Goal: Task Accomplishment & Management: Manage account settings

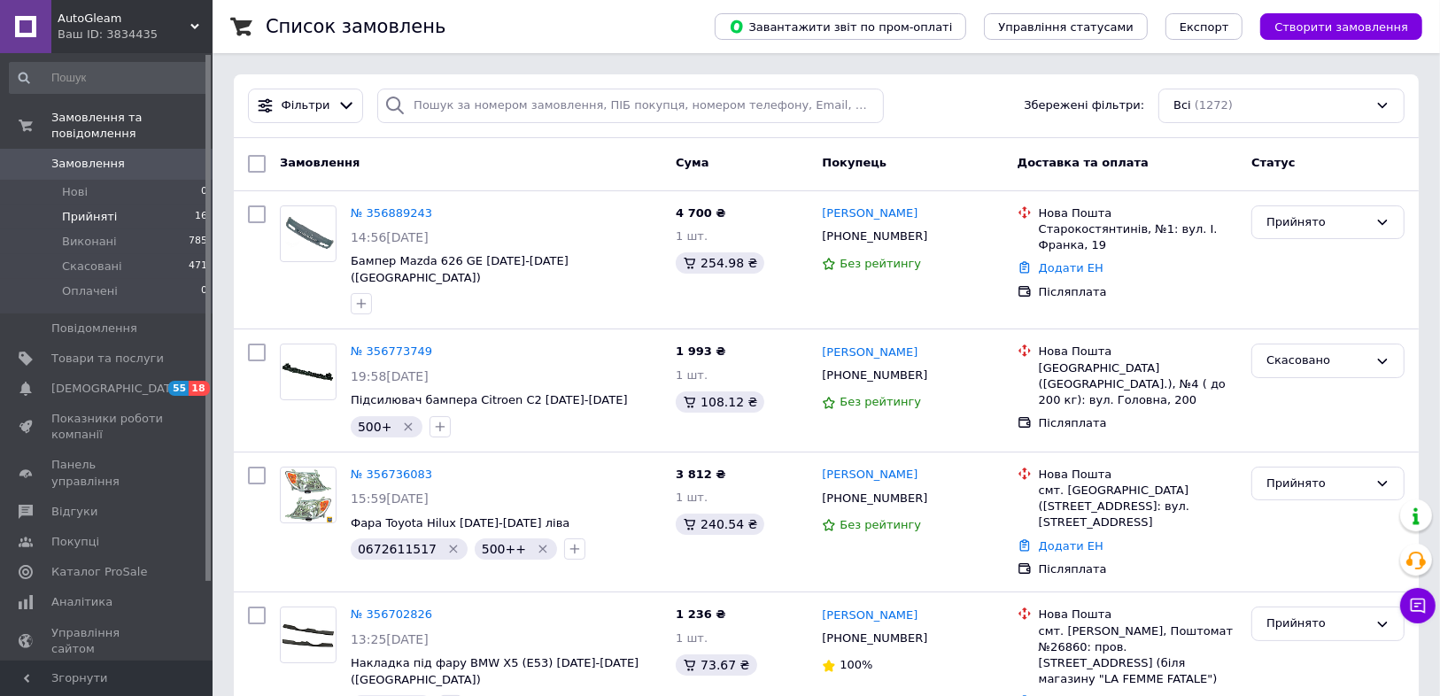
click at [114, 205] on li "Прийняті 16" at bounding box center [109, 217] width 218 height 25
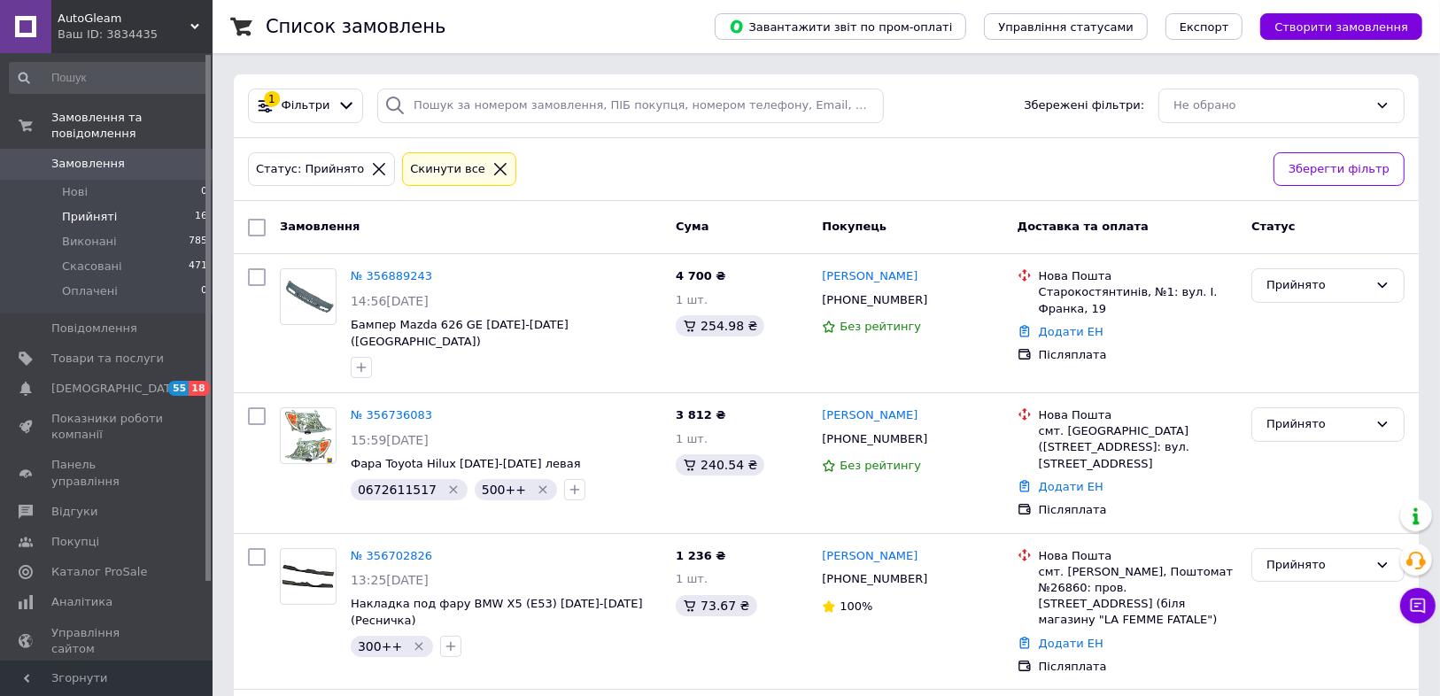
click at [154, 205] on li "Прийняті 16" at bounding box center [109, 217] width 218 height 25
click at [592, 221] on div "Замовлення" at bounding box center [471, 228] width 396 height 32
click at [604, 213] on div "Замовлення" at bounding box center [471, 228] width 396 height 32
click at [126, 205] on li "Прийняті 16" at bounding box center [109, 217] width 218 height 25
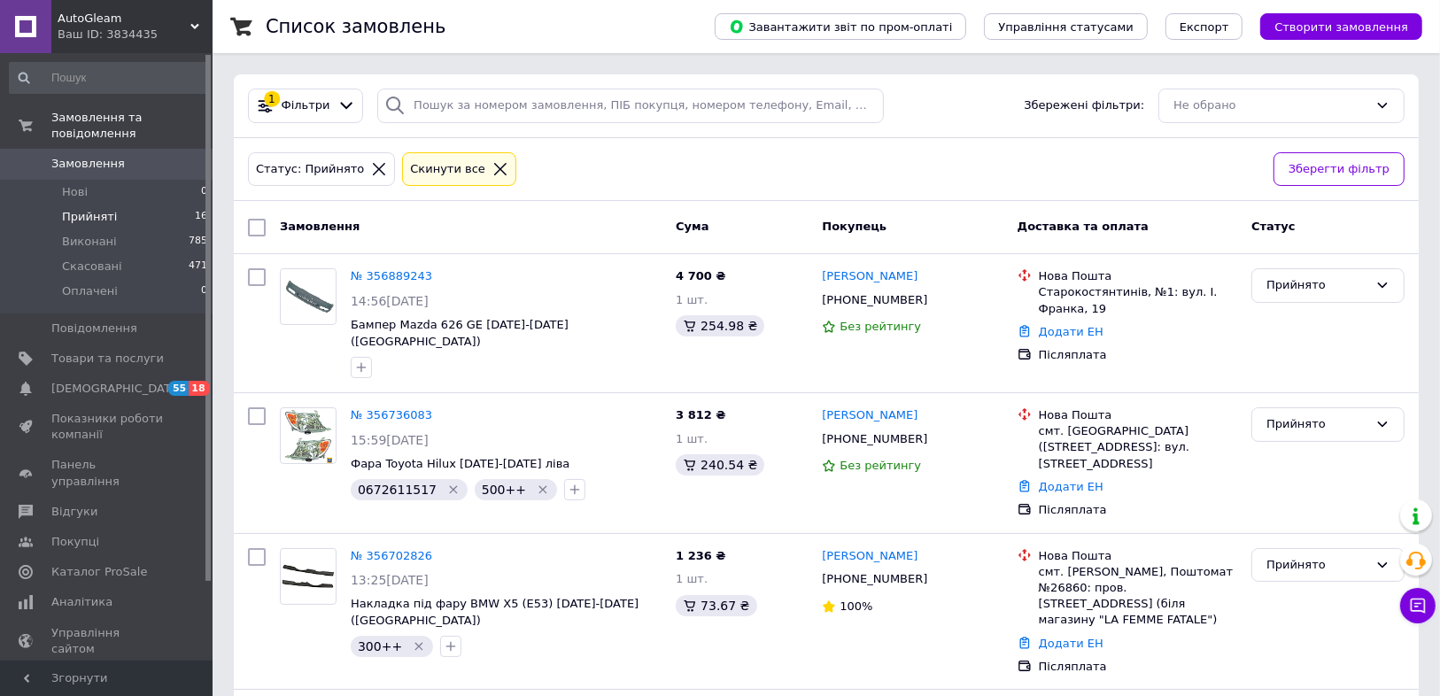
click at [776, 163] on div "Статус: Прийнято Cкинути все" at bounding box center [753, 170] width 1019 height 42
click at [755, 161] on div "Статус: Прийнято Cкинути все" at bounding box center [753, 170] width 1019 height 42
click at [151, 205] on li "Прийняті 16" at bounding box center [109, 217] width 218 height 25
click at [933, 300] on icon at bounding box center [938, 300] width 11 height 11
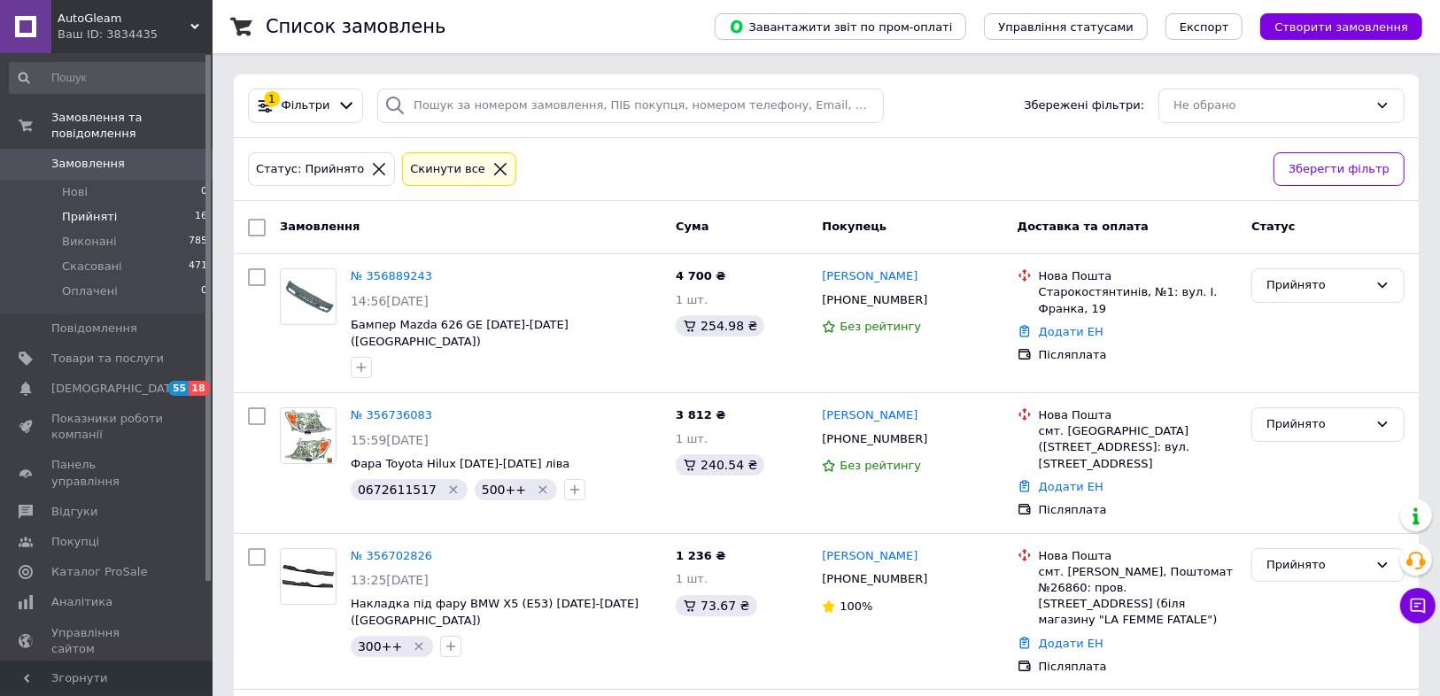
click at [751, 161] on div "Статус: Прийнято Cкинути все" at bounding box center [753, 170] width 1019 height 42
click at [115, 205] on li "Прийняті 16" at bounding box center [109, 217] width 218 height 25
click at [702, 191] on div "Статус: Прийнято Cкинути все Зберегти фільтр" at bounding box center [826, 170] width 1185 height 64
click at [741, 151] on div "Статус: Прийнято Cкинути все" at bounding box center [753, 170] width 1019 height 42
click at [120, 205] on li "Прийняті 16" at bounding box center [109, 217] width 218 height 25
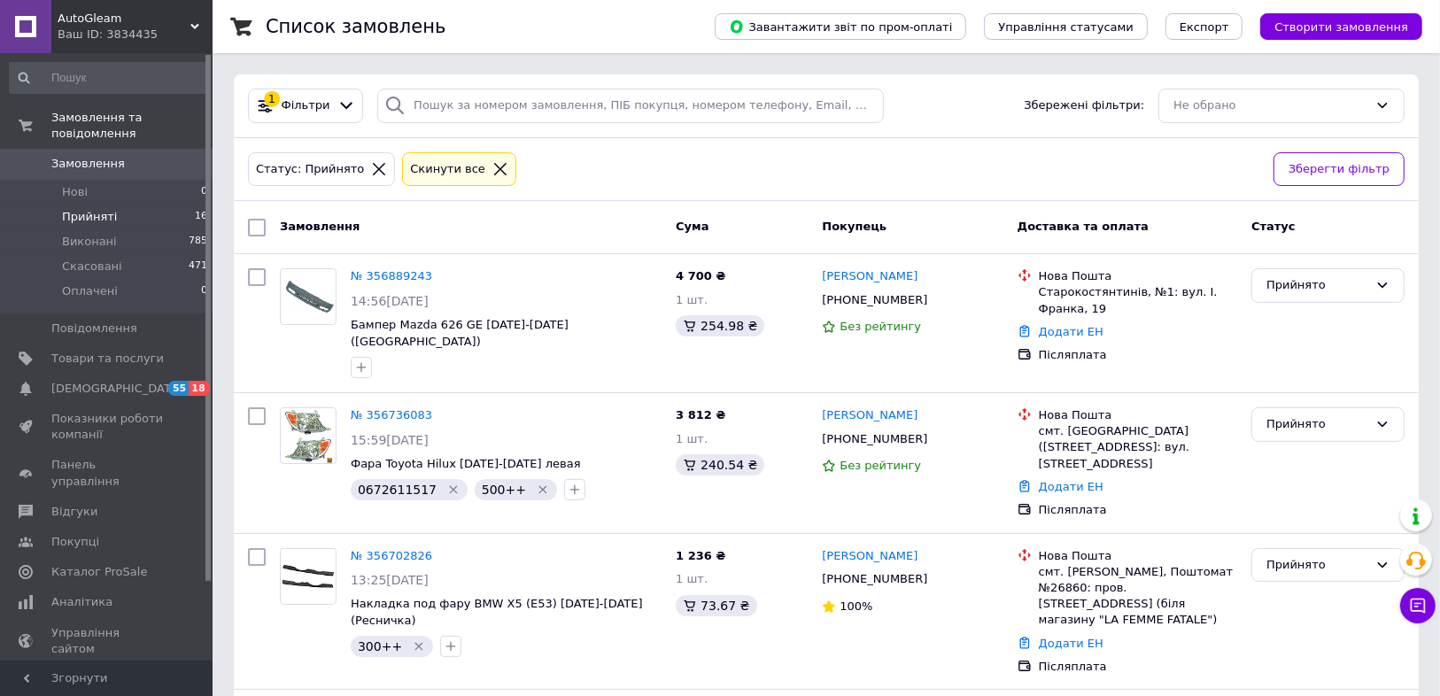
click at [790, 191] on div "Статус: Прийнято Cкинути все Зберегти фільтр" at bounding box center [826, 170] width 1185 height 64
click at [832, 159] on div "Статус: Прийнято Cкинути все" at bounding box center [753, 170] width 1019 height 42
click at [126, 205] on li "Прийняті 16" at bounding box center [109, 217] width 218 height 25
click at [809, 173] on div "Статус: Прийнято Cкинути все" at bounding box center [753, 170] width 1019 height 42
click at [130, 205] on li "Прийняті 16" at bounding box center [109, 217] width 218 height 25
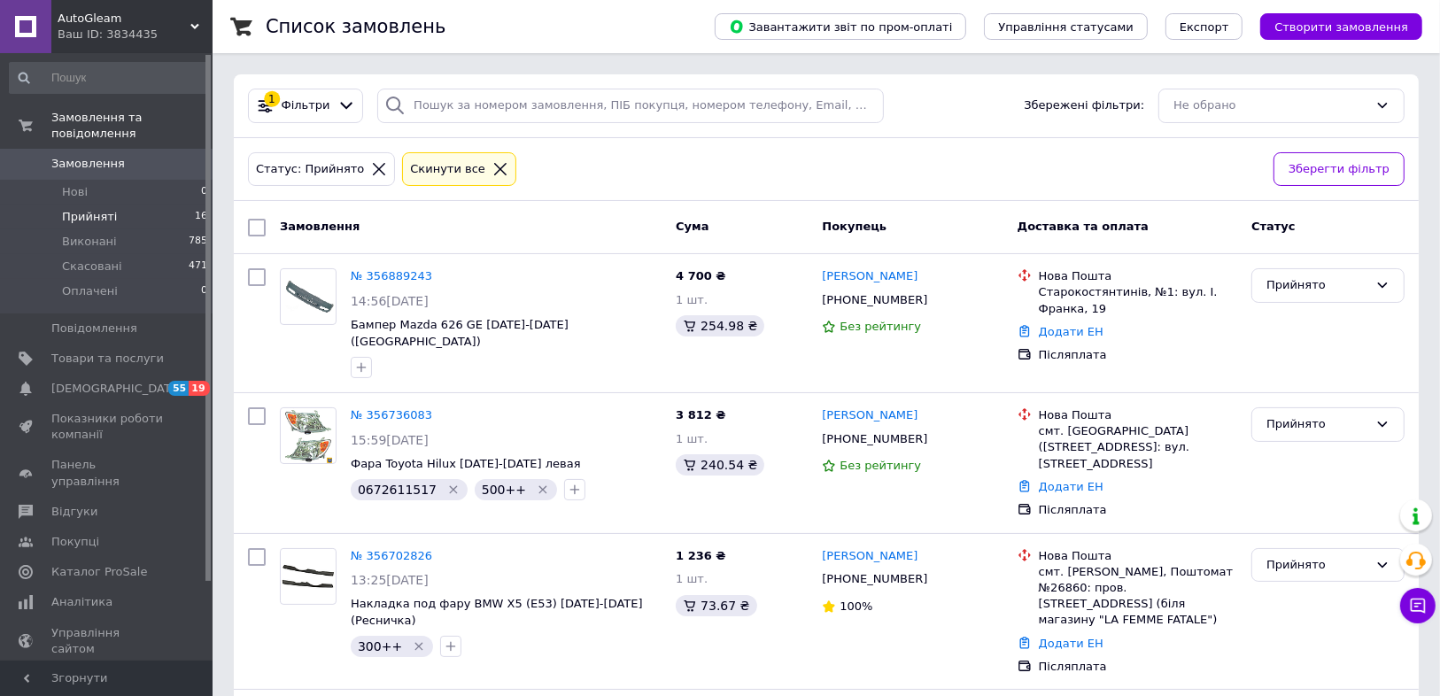
click at [122, 205] on li "Прийняті 16" at bounding box center [109, 217] width 218 height 25
click at [752, 160] on div "Статус: Прийнято Cкинути все" at bounding box center [753, 170] width 1019 height 42
click at [132, 205] on li "Прийняті 16" at bounding box center [109, 217] width 218 height 25
click at [87, 351] on span "Товари та послуги" at bounding box center [107, 359] width 112 height 16
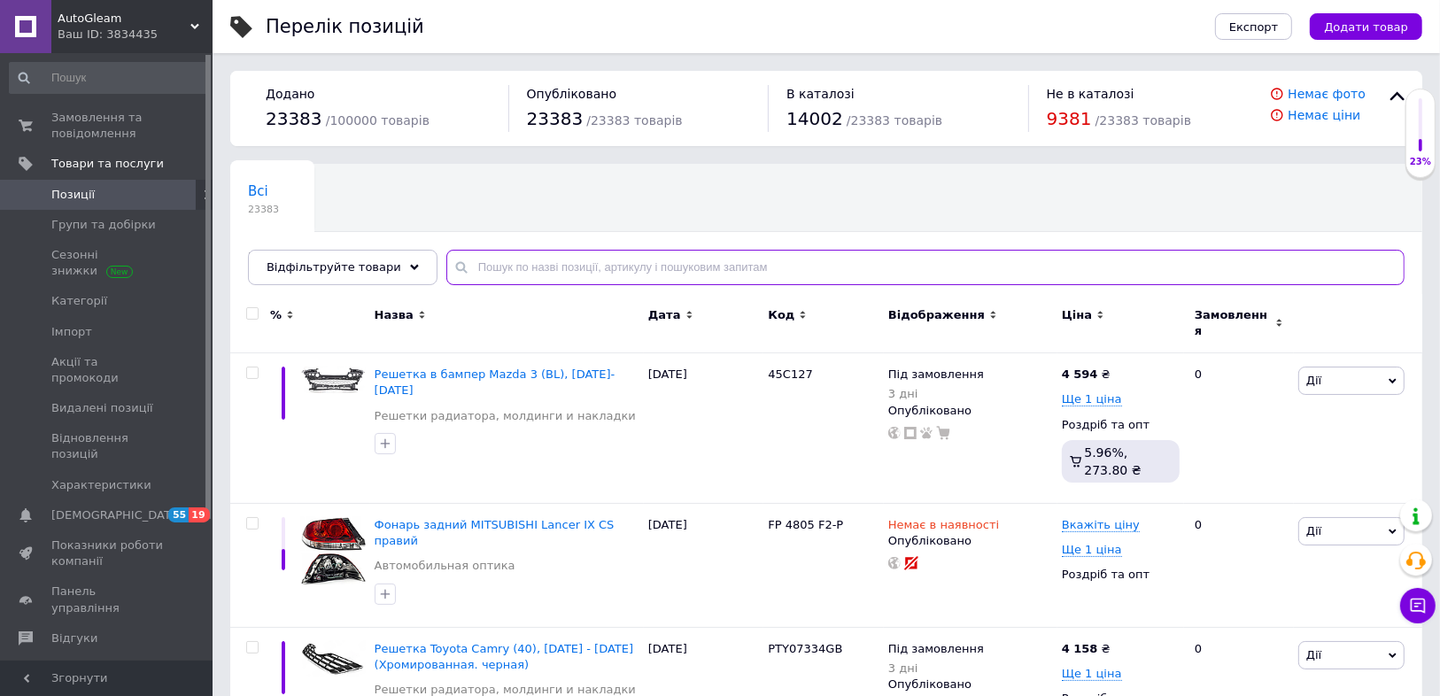
click at [489, 264] on input "text" at bounding box center [925, 267] width 958 height 35
paste input "FP 4049 925"
type input "FP 4049 925"
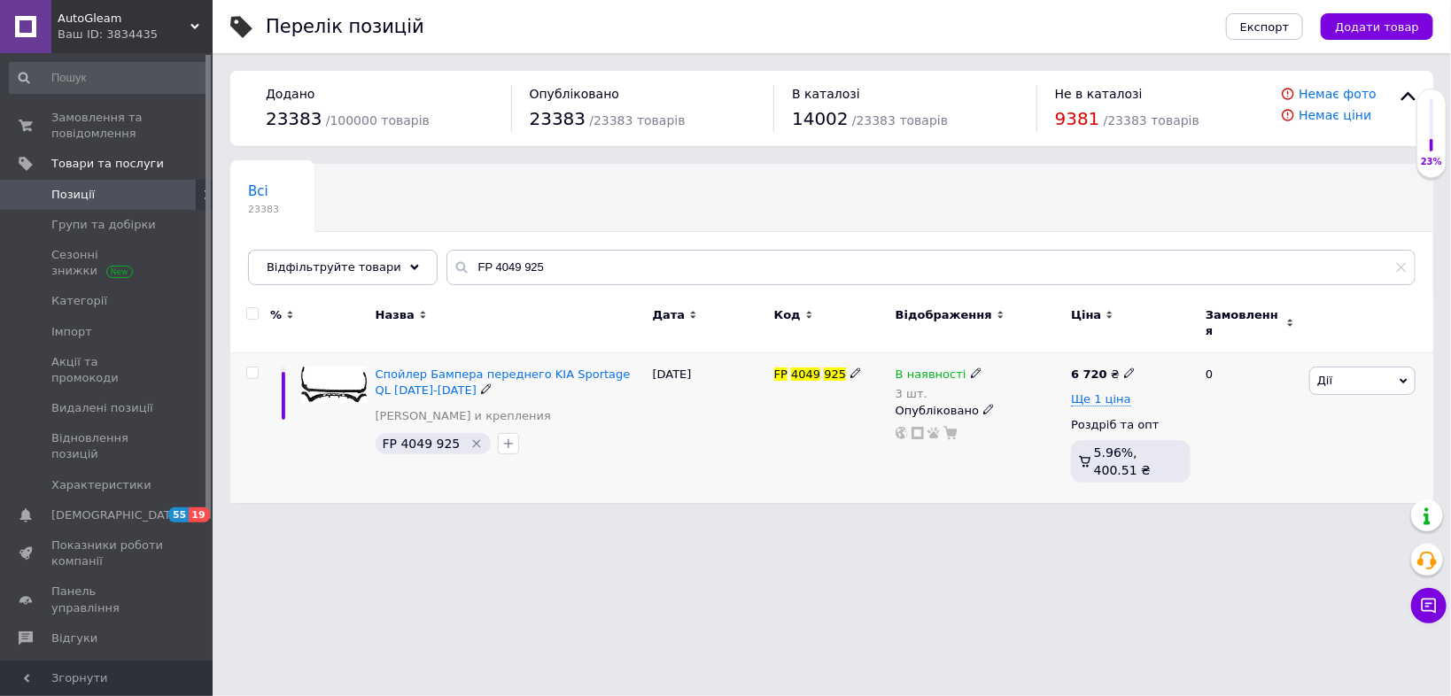
click at [971, 368] on icon at bounding box center [976, 373] width 11 height 11
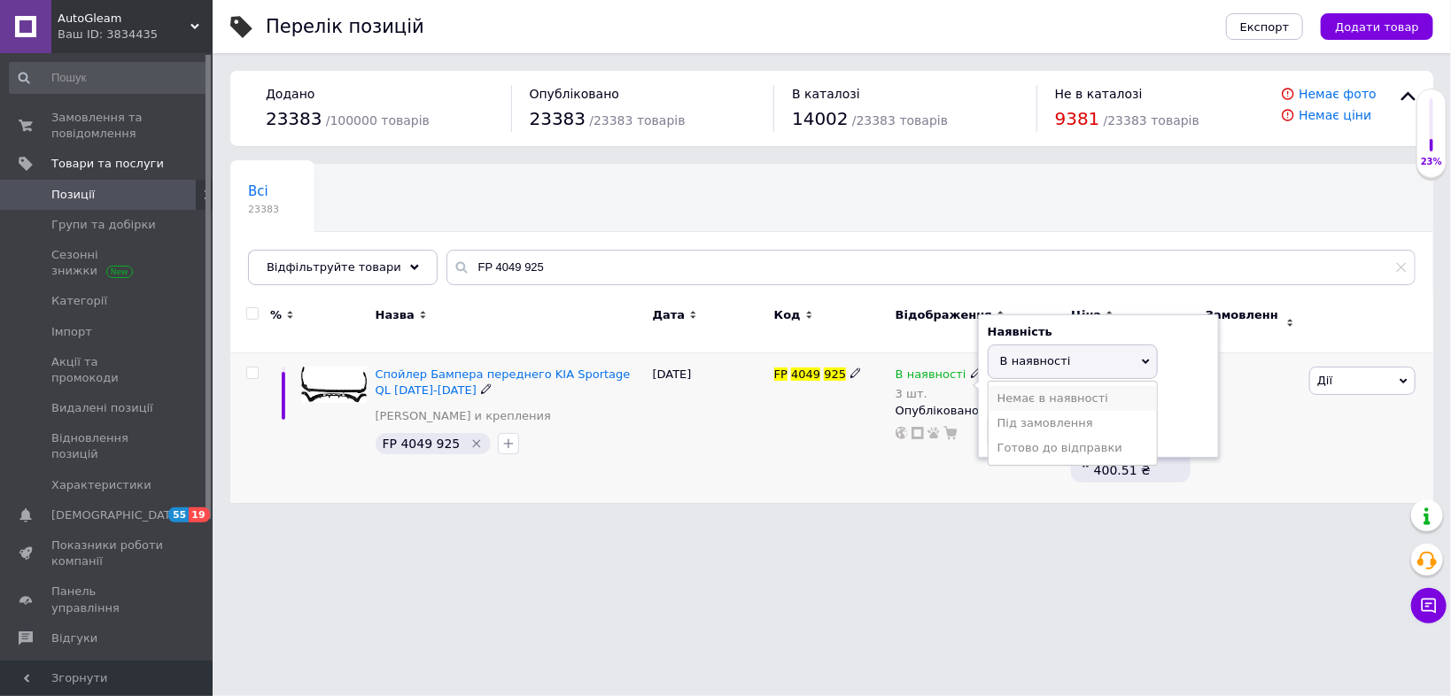
click at [1019, 386] on li "Немає в наявності" at bounding box center [1072, 398] width 168 height 25
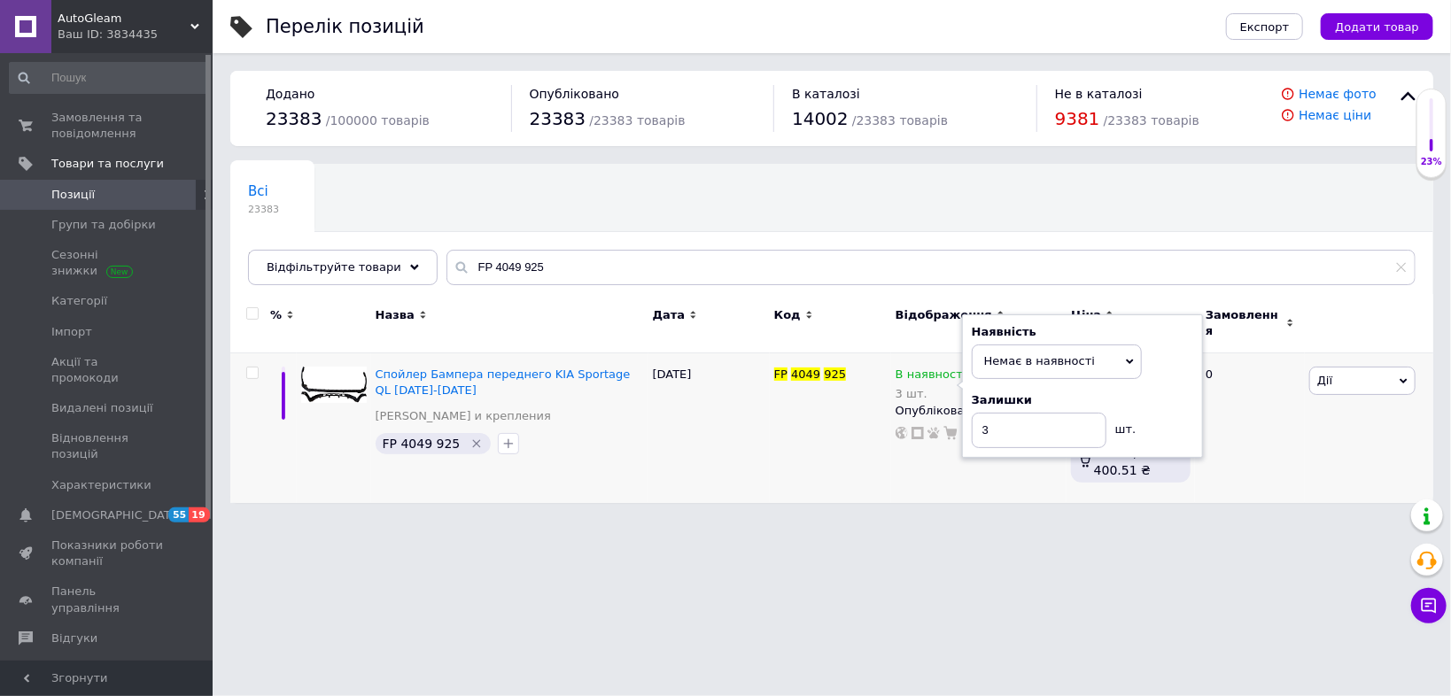
click at [928, 478] on div "Перелік позицій Експорт Додати товар Додано 23383 / 100000 товарів Опубліковано…" at bounding box center [832, 260] width 1238 height 521
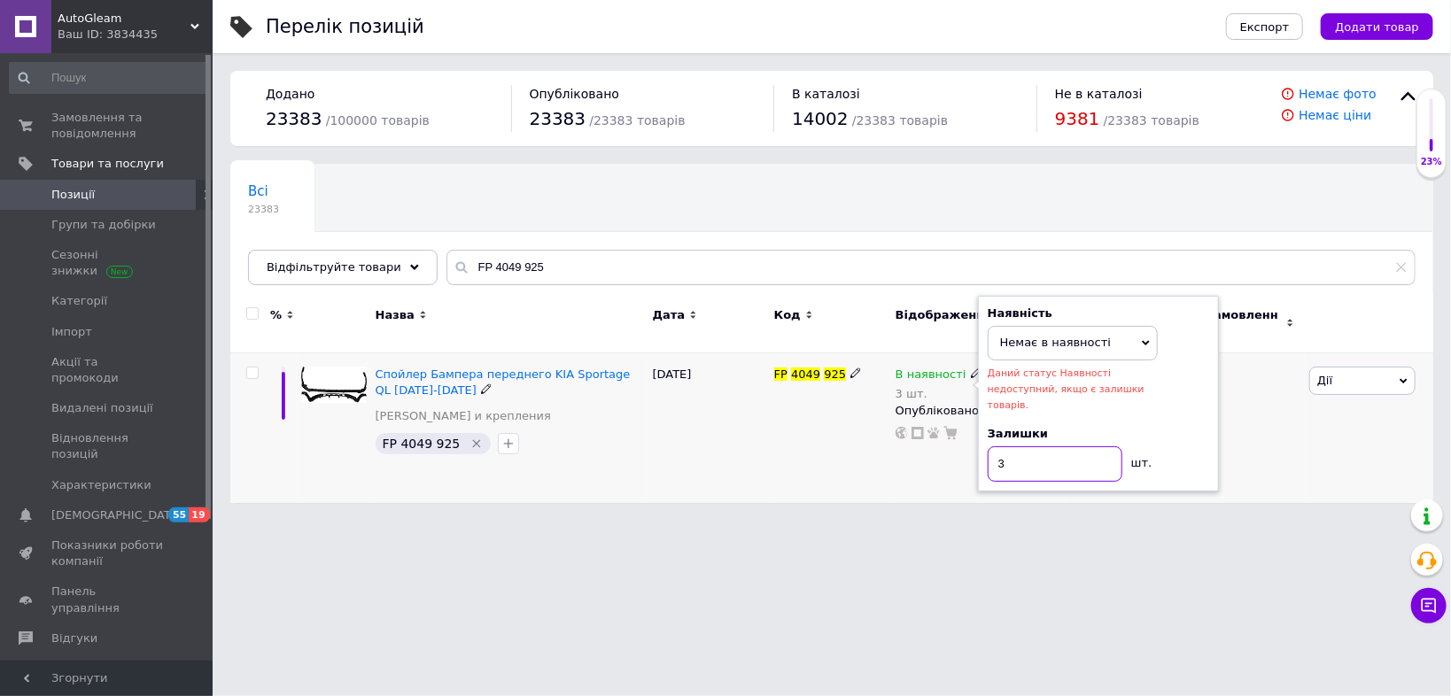
drag, startPoint x: 1025, startPoint y: 438, endPoint x: 956, endPoint y: 441, distance: 69.2
click at [956, 441] on div "В наявності 3 шт. Наявність Немає в наявності В наявності Під замовлення Готово…" at bounding box center [978, 428] width 175 height 150
click at [926, 521] on html "AutoGleam Ваш ID: 3834435 Сайт AutoGleam Кабінет покупця Перевірити стан систем…" at bounding box center [725, 260] width 1451 height 521
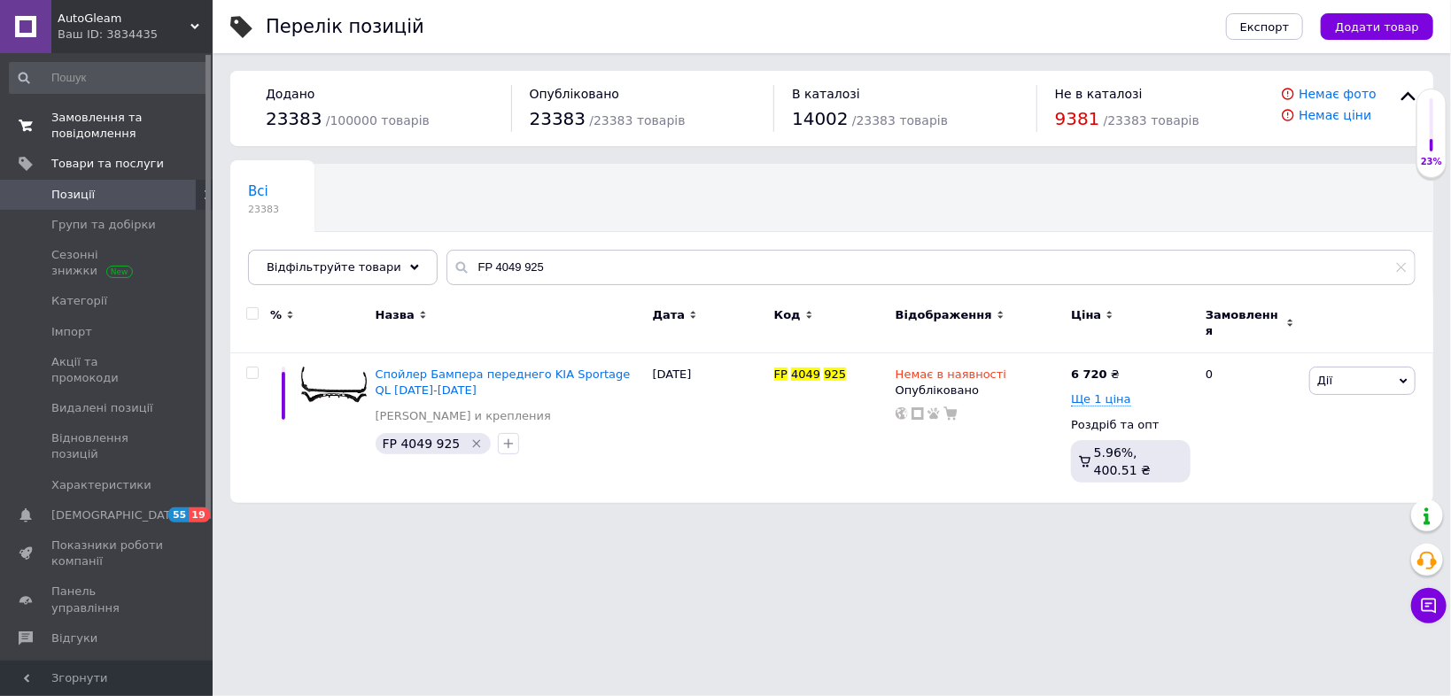
click at [101, 122] on span "Замовлення та повідомлення" at bounding box center [107, 126] width 112 height 32
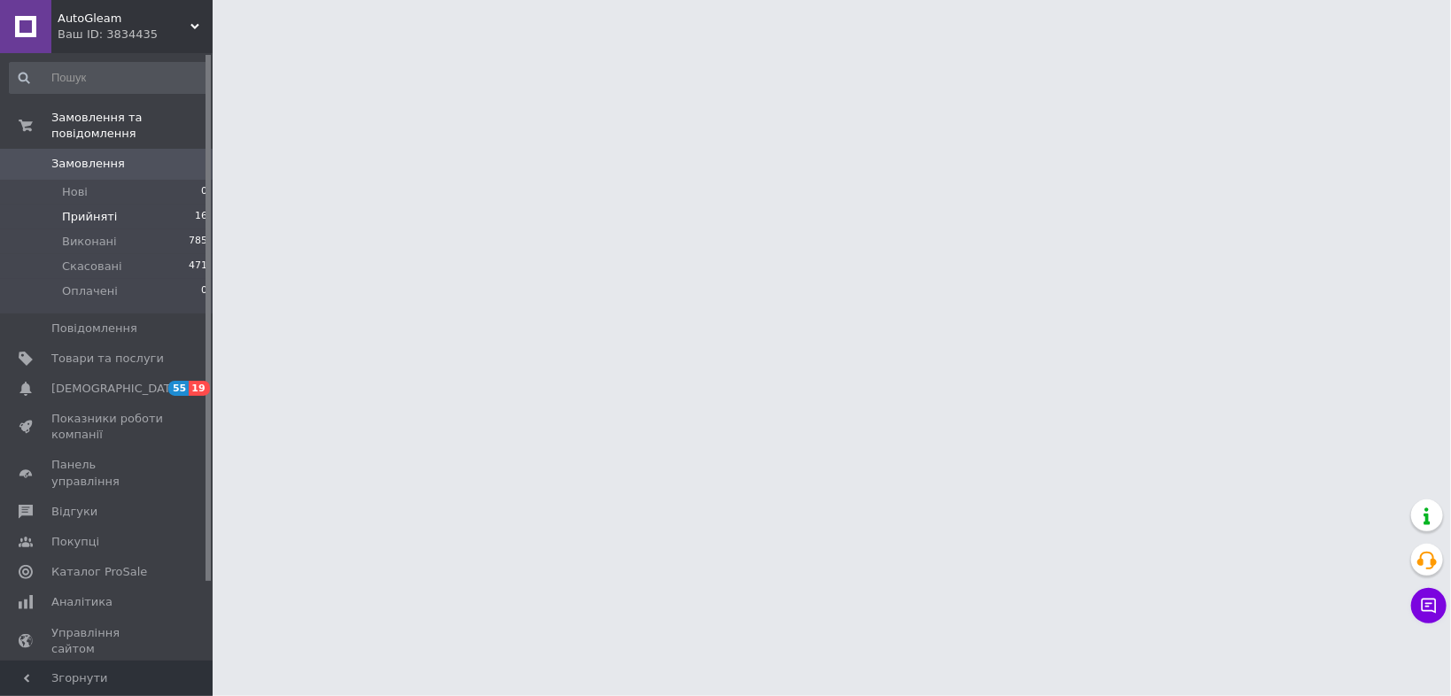
click at [116, 205] on li "Прийняті 16" at bounding box center [109, 217] width 218 height 25
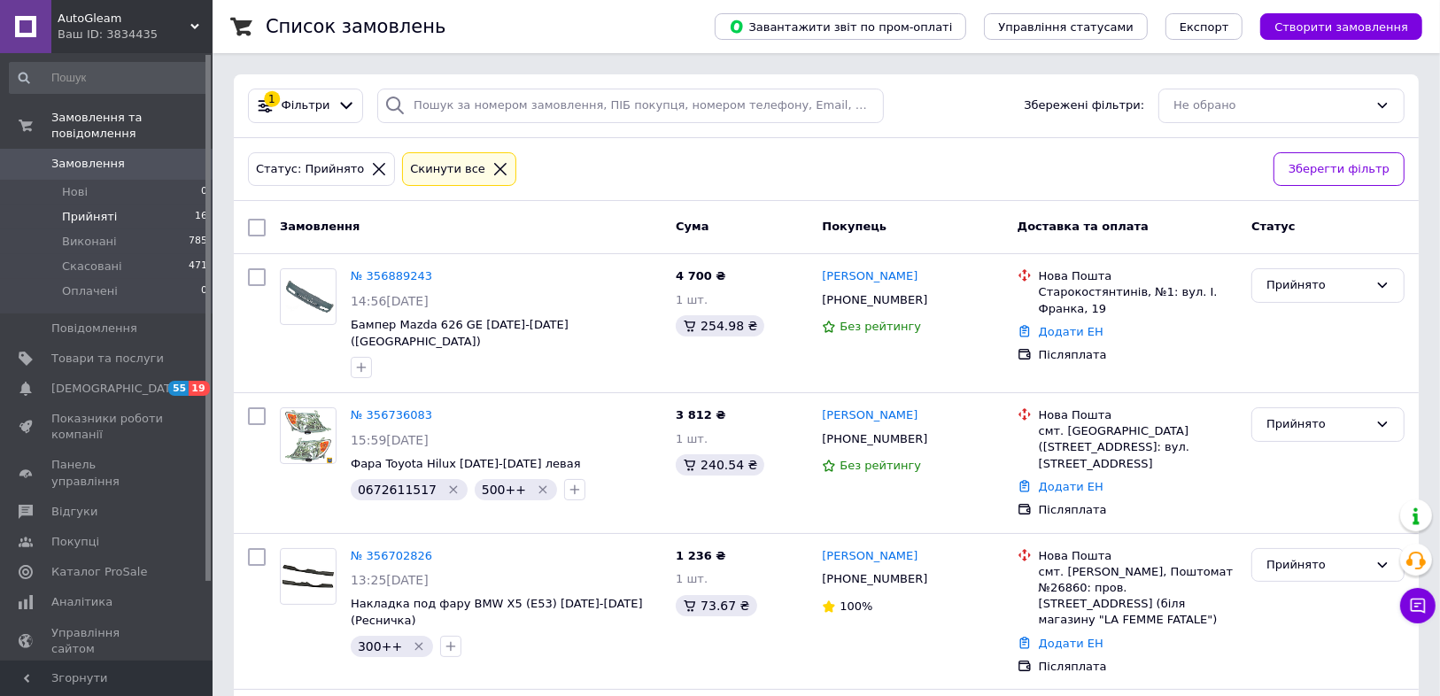
click at [753, 167] on div "Статус: Прийнято Cкинути все" at bounding box center [753, 170] width 1019 height 42
click at [747, 151] on div "Статус: Прийнято Cкинути все" at bounding box center [753, 170] width 1019 height 42
